Goal: Navigation & Orientation: Find specific page/section

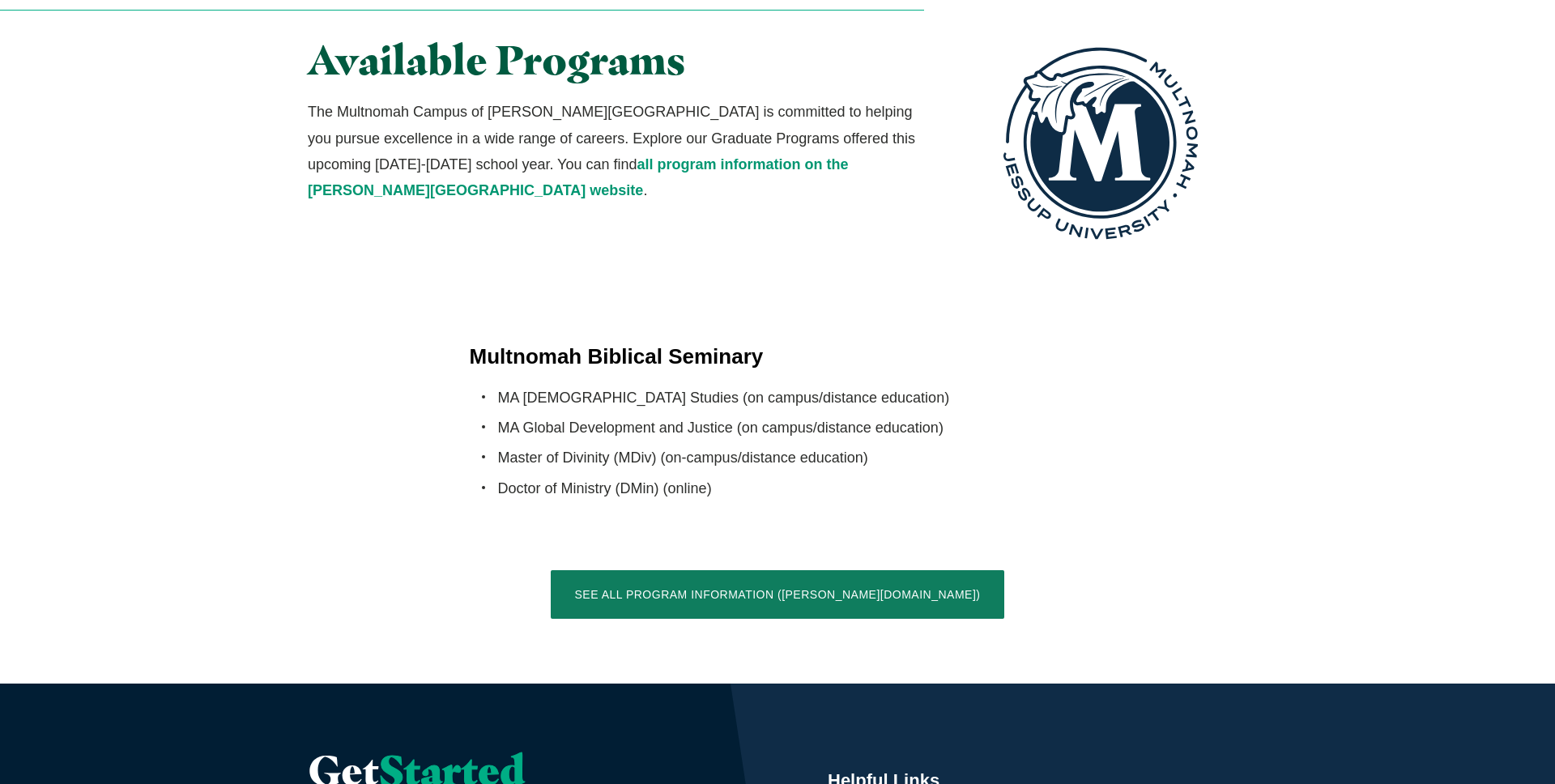
scroll to position [3803, 0]
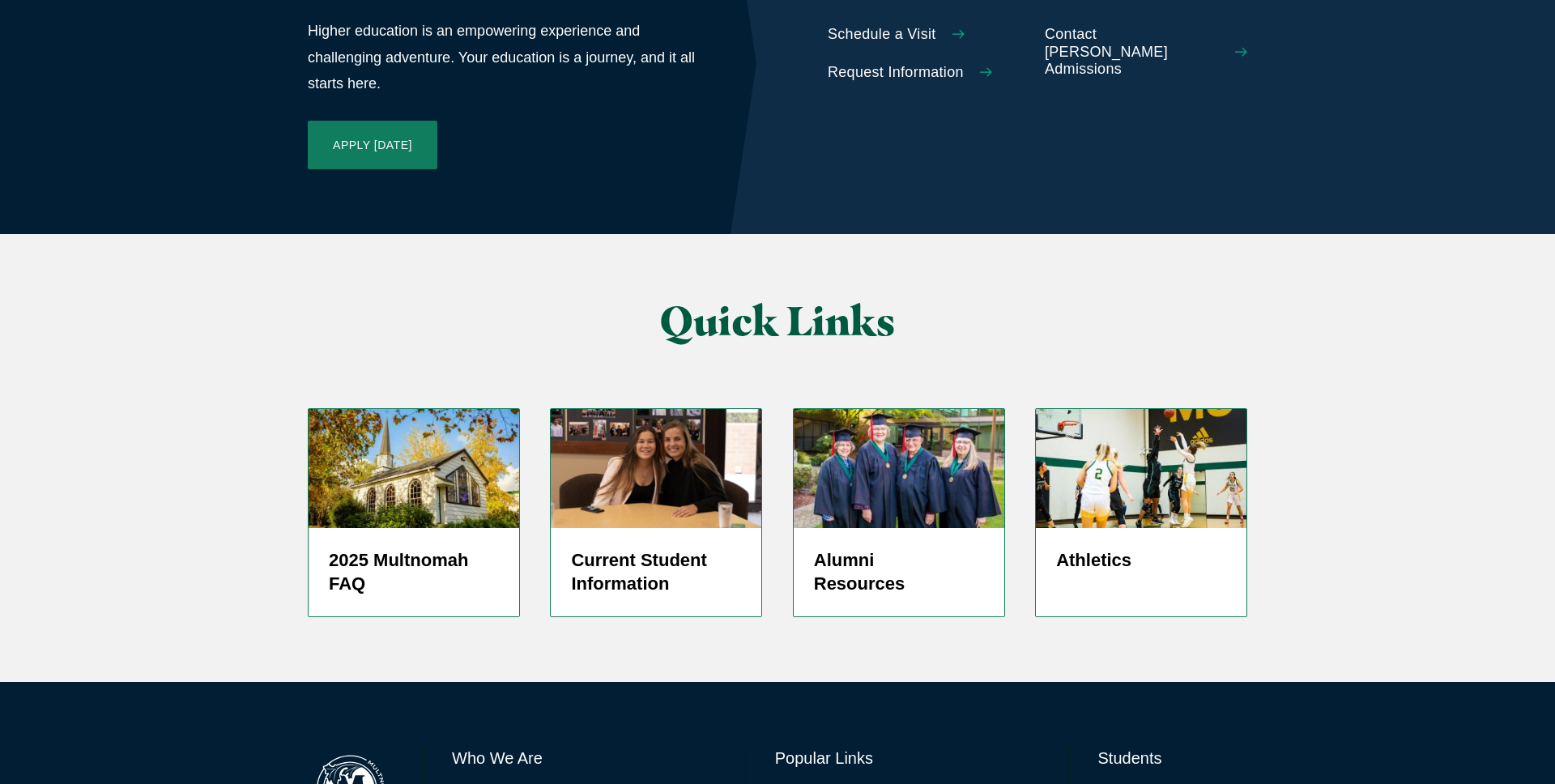
drag, startPoint x: 811, startPoint y: 751, endPoint x: 1013, endPoint y: 744, distance: 202.1
copy span "Multnomah Campus of Jessup University"
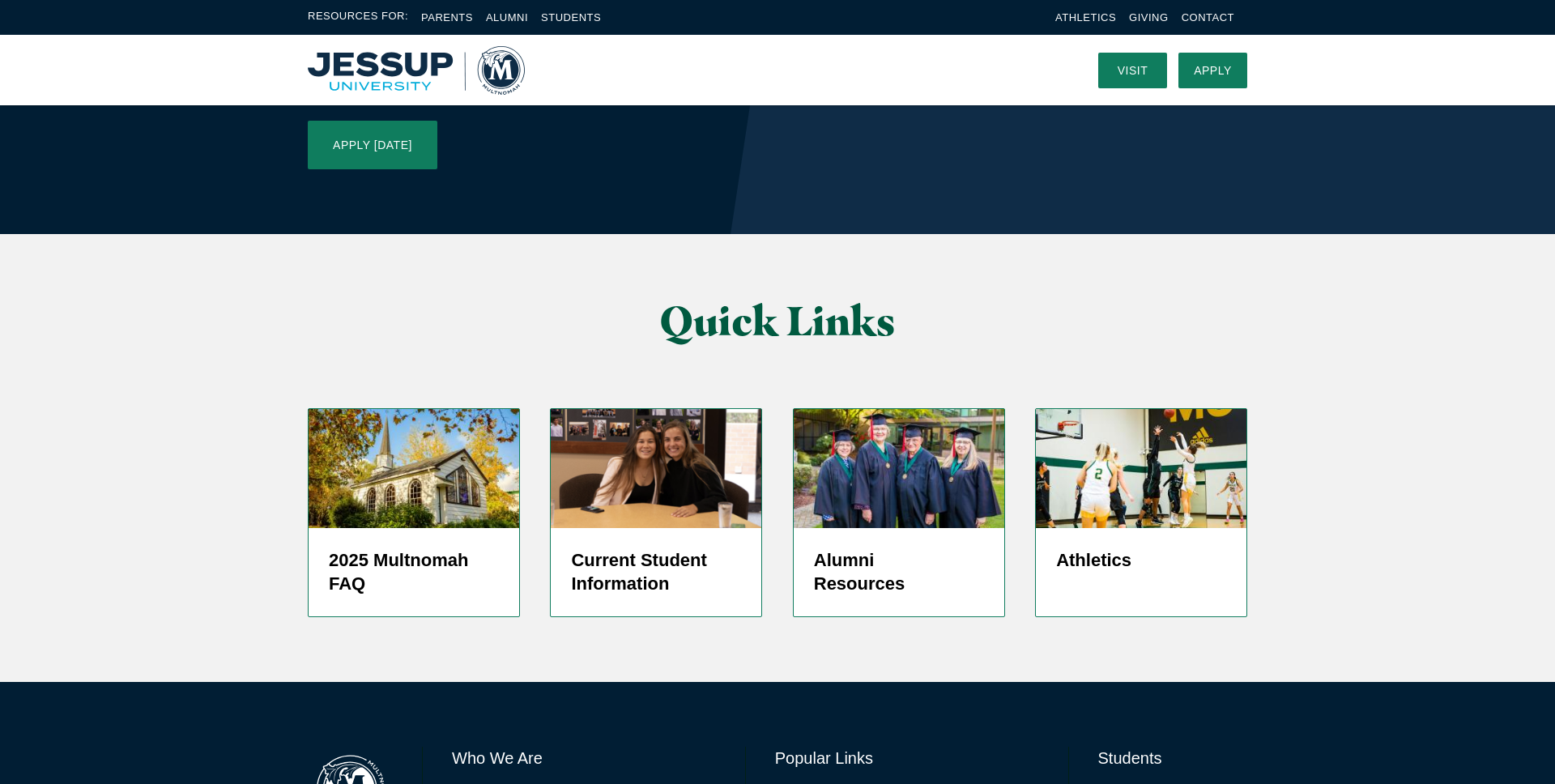
drag, startPoint x: 809, startPoint y: 751, endPoint x: 1012, endPoint y: 750, distance: 203.0
copy span "Multnomah Campus of Jessup University"
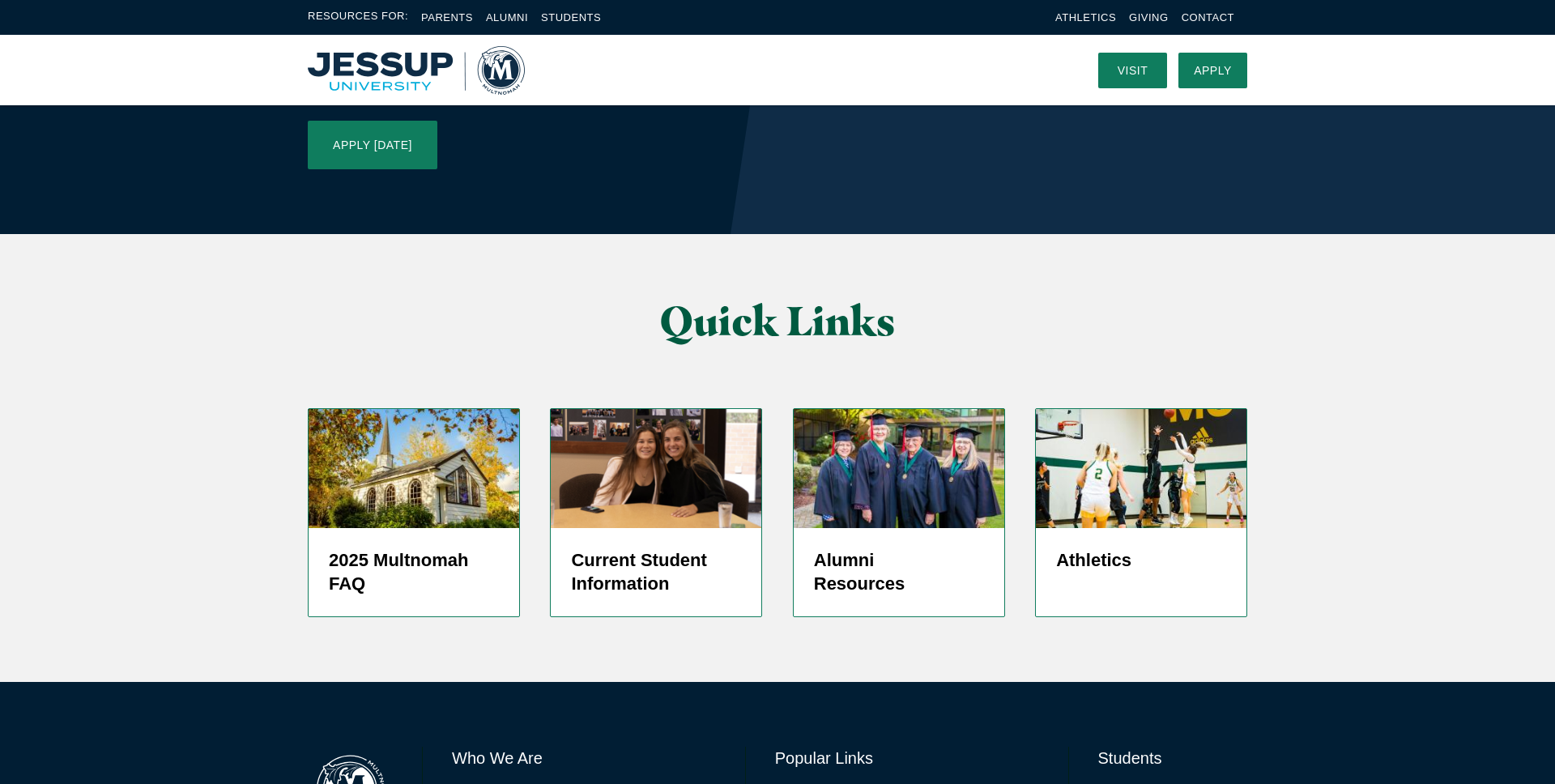
drag, startPoint x: 807, startPoint y: 751, endPoint x: 1013, endPoint y: 752, distance: 206.0
copy span "Multnomah Campus of Jessup University"
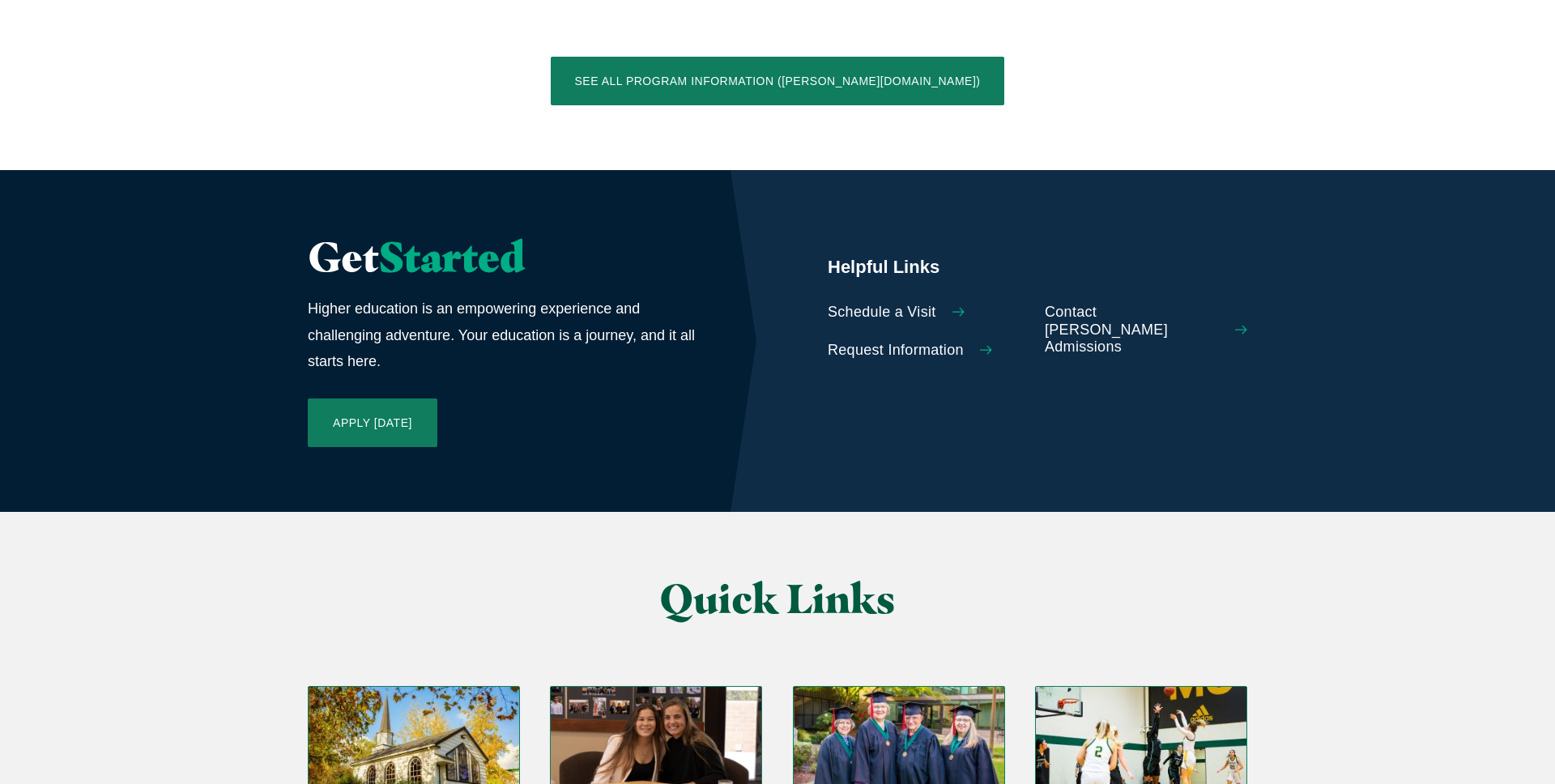
scroll to position [3803, 0]
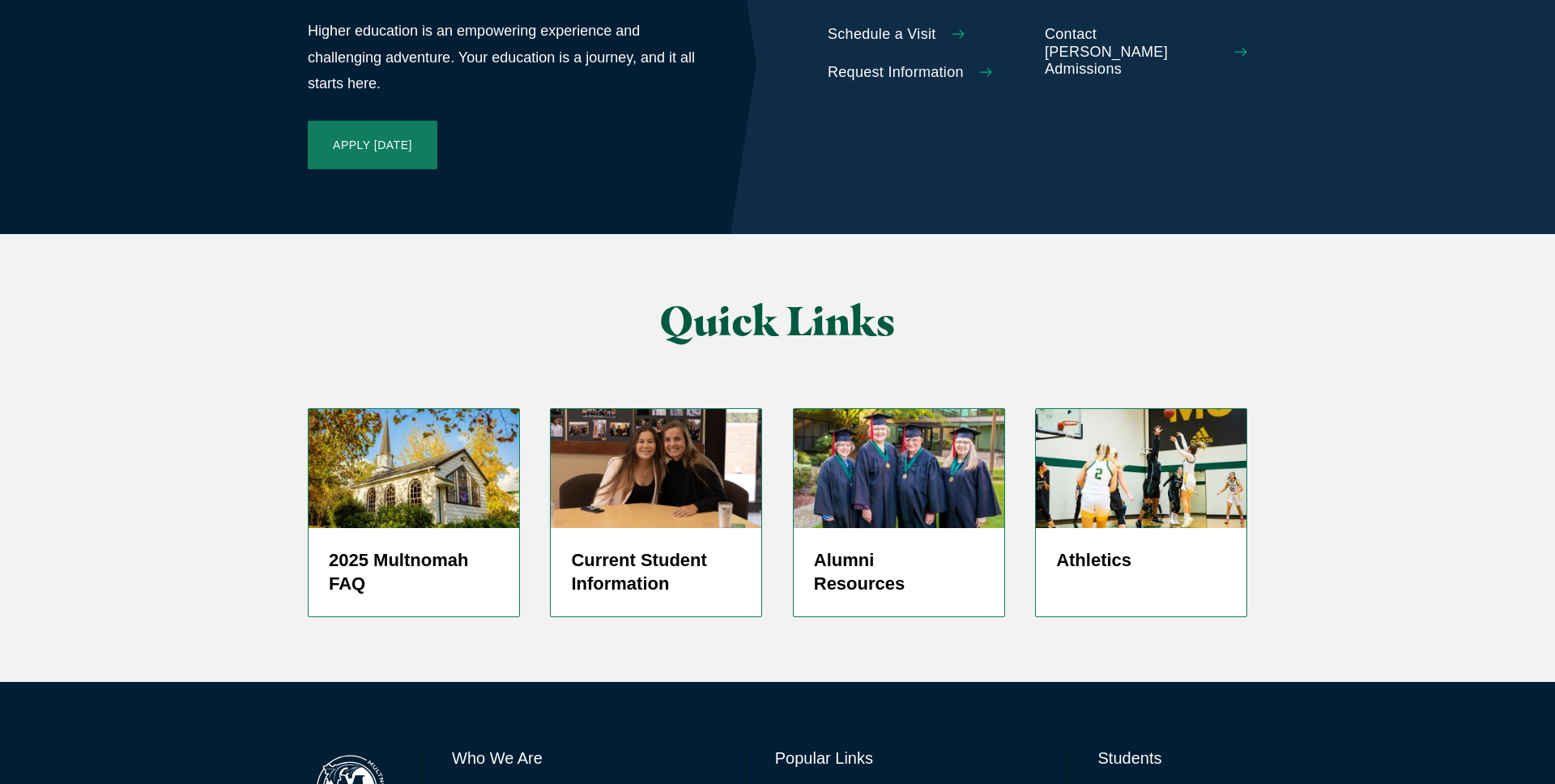
drag, startPoint x: 807, startPoint y: 751, endPoint x: 1011, endPoint y: 752, distance: 204.0
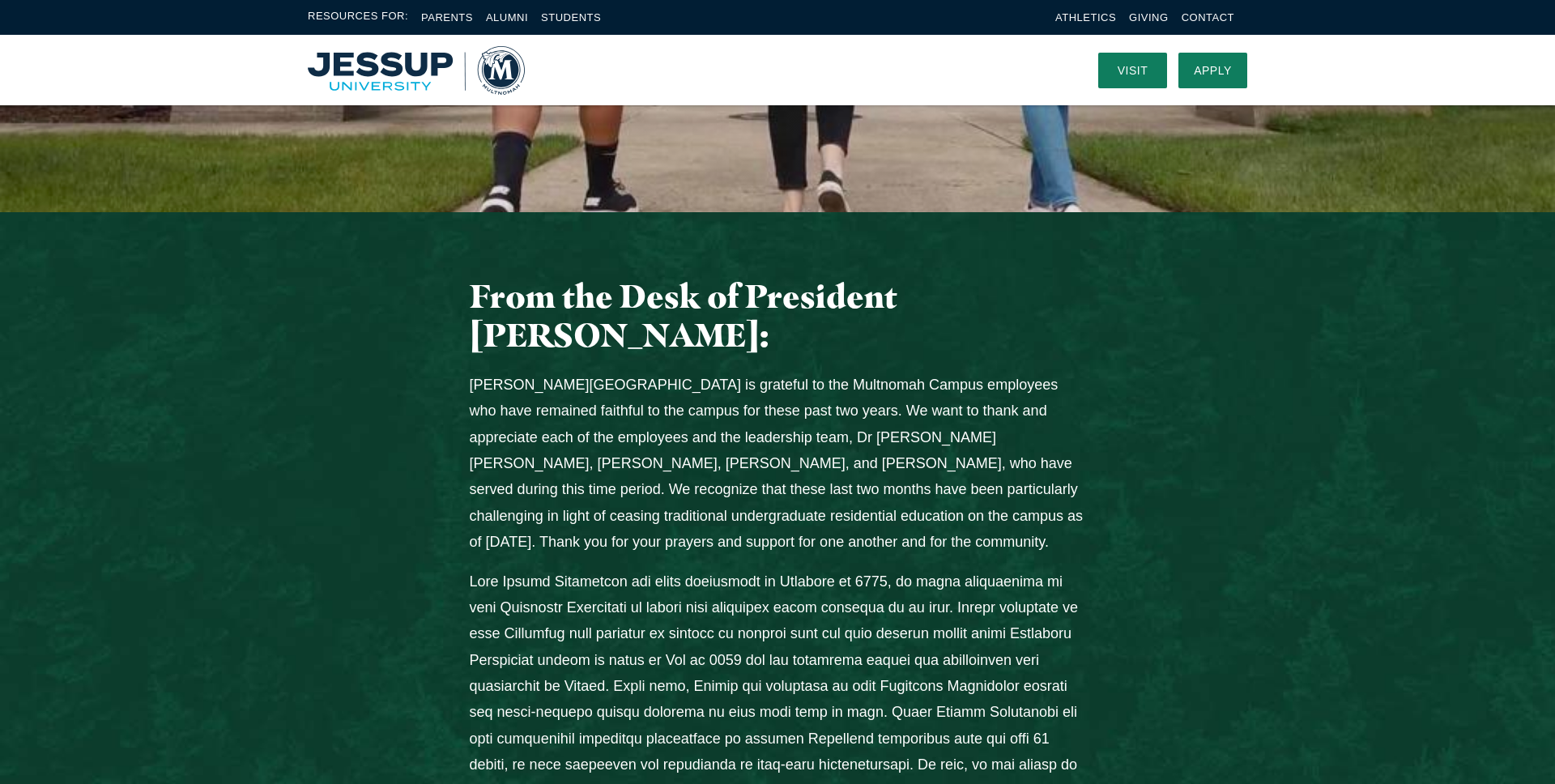
scroll to position [0, 0]
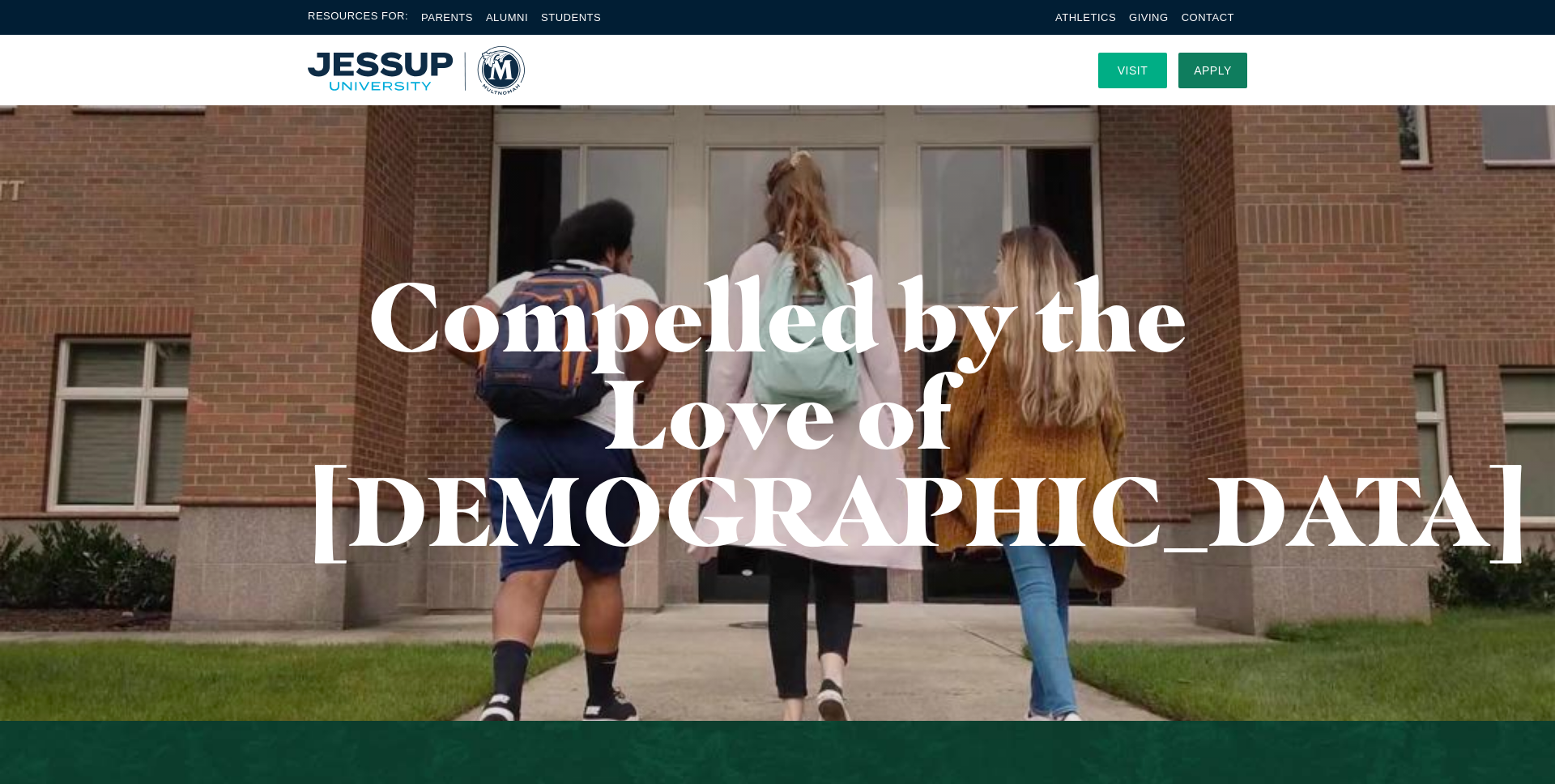
click at [1125, 64] on link "Visit" at bounding box center [1132, 70] width 69 height 36
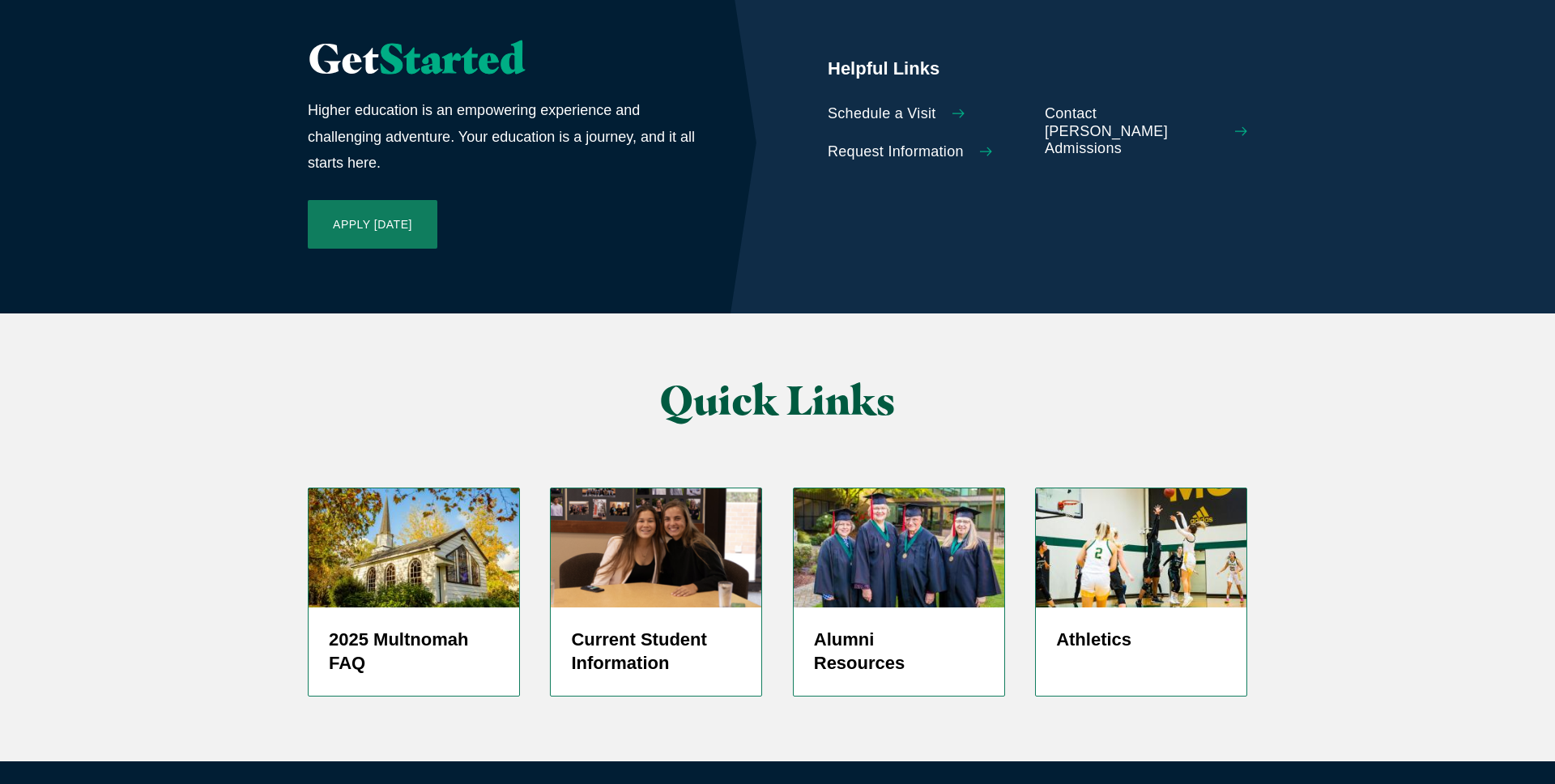
scroll to position [3803, 0]
